Goal: Task Accomplishment & Management: Complete application form

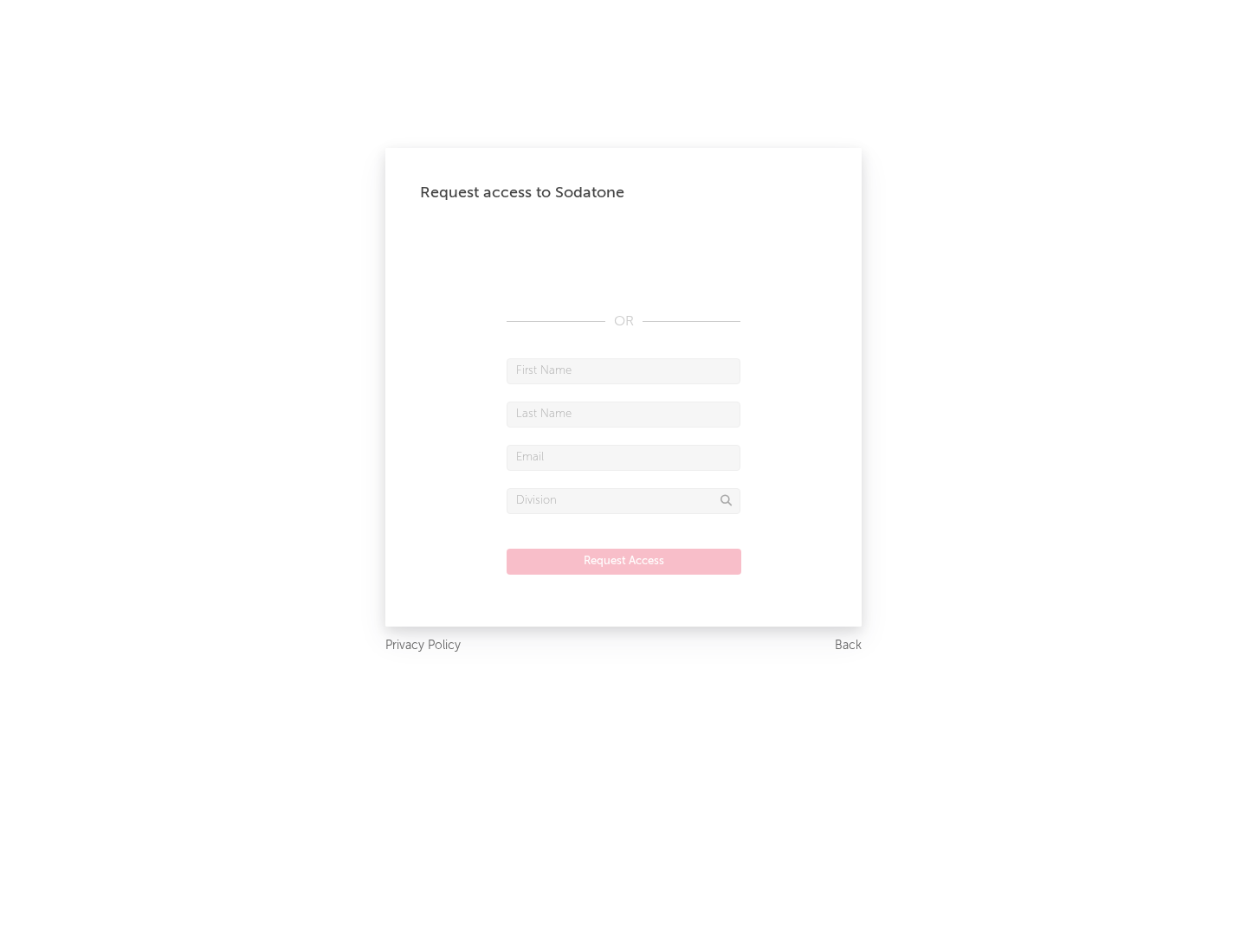
click at [624, 370] on input "text" at bounding box center [624, 371] width 234 height 26
type input "[PERSON_NAME]"
click at [624, 414] on input "text" at bounding box center [624, 415] width 234 height 26
type input "[PERSON_NAME]"
click at [624, 457] on input "text" at bounding box center [624, 457] width 234 height 26
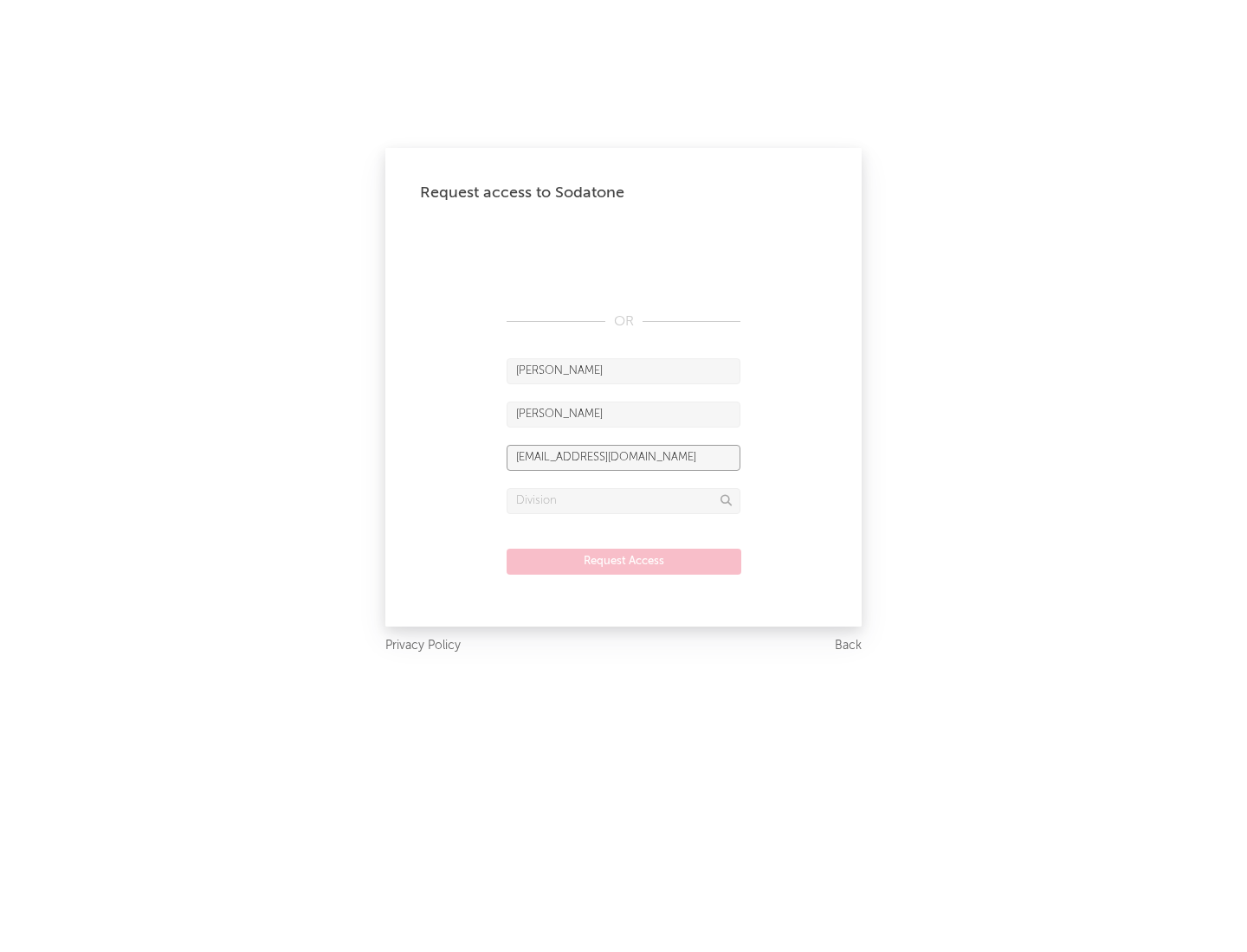
type input "[EMAIL_ADDRESS][DOMAIN_NAME]"
click at [624, 500] on input "text" at bounding box center [624, 501] width 234 height 26
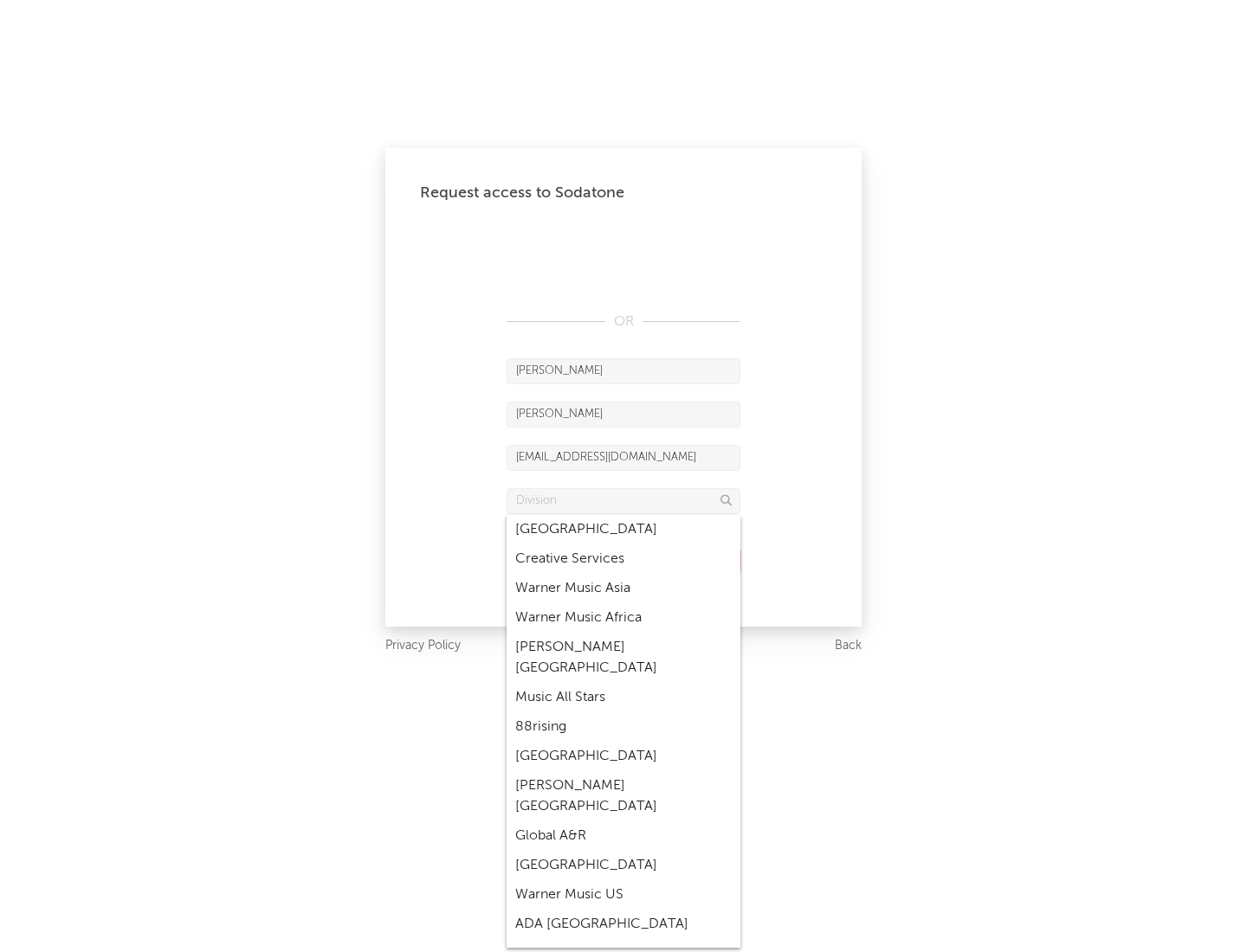
click at [624, 683] on div "Music All Stars" at bounding box center [624, 697] width 234 height 29
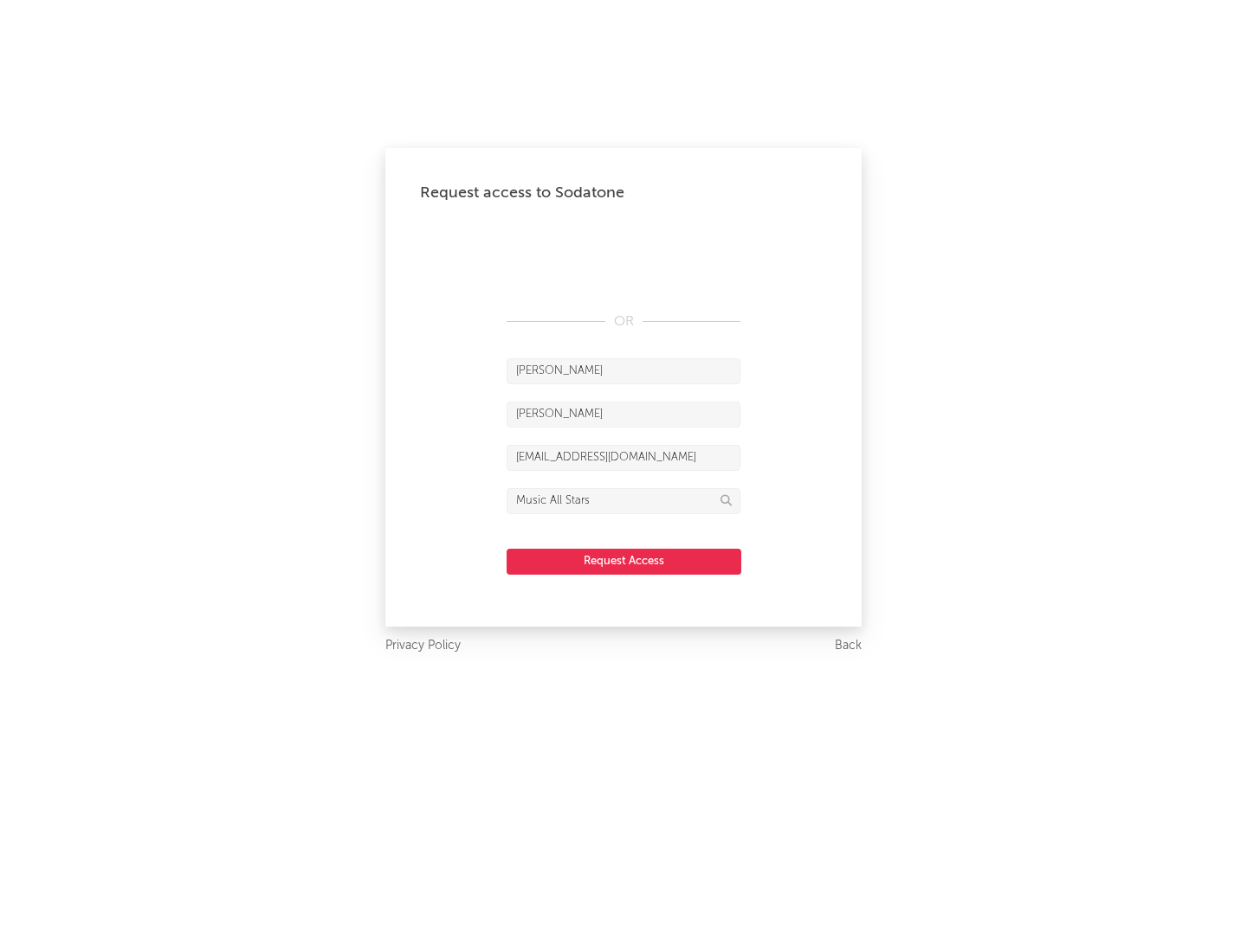
type input "Music All Stars"
click at [624, 561] on button "Request Access" at bounding box center [624, 562] width 235 height 26
